Goal: Navigation & Orientation: Find specific page/section

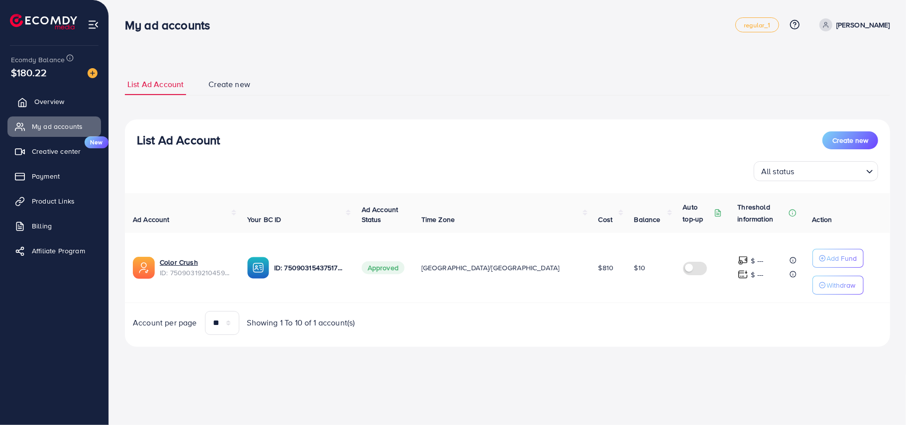
click at [75, 103] on link "Overview" at bounding box center [54, 102] width 94 height 20
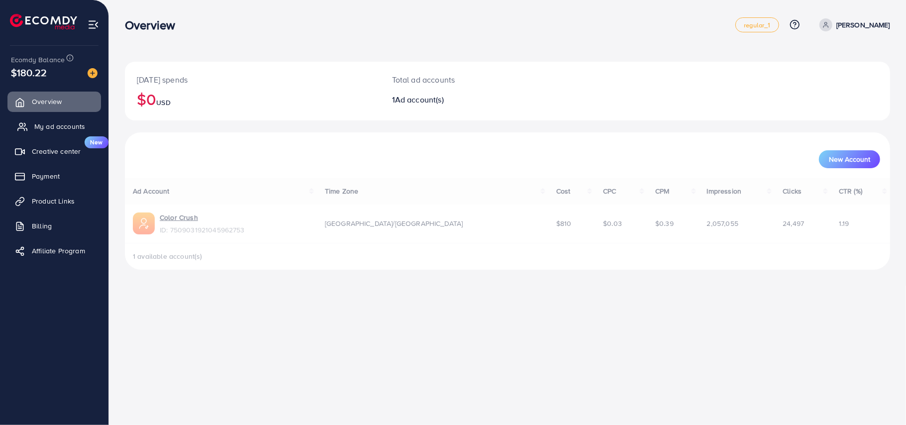
click at [62, 121] on span "My ad accounts" at bounding box center [59, 126] width 51 height 10
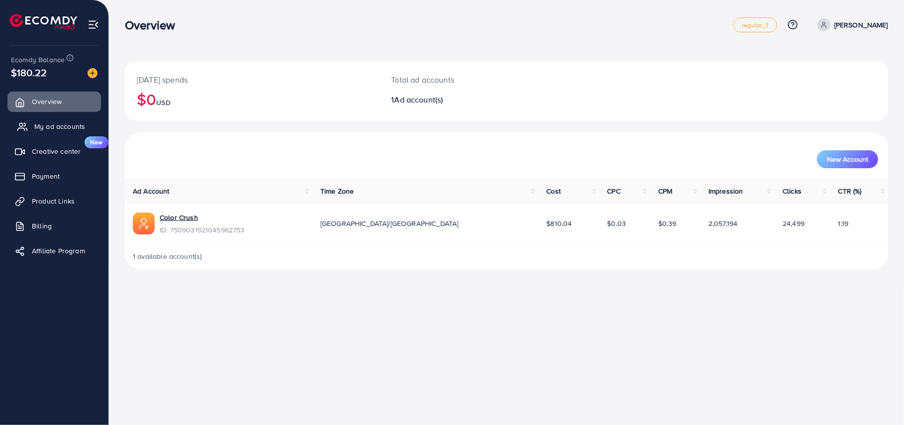
click at [68, 131] on span "My ad accounts" at bounding box center [59, 126] width 51 height 10
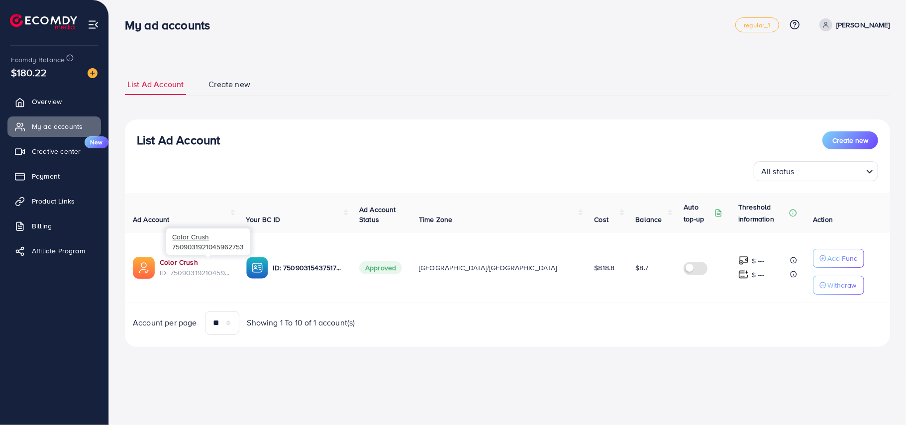
click at [184, 262] on link "Color Crush" at bounding box center [195, 262] width 71 height 10
